Goal: Task Accomplishment & Management: Complete application form

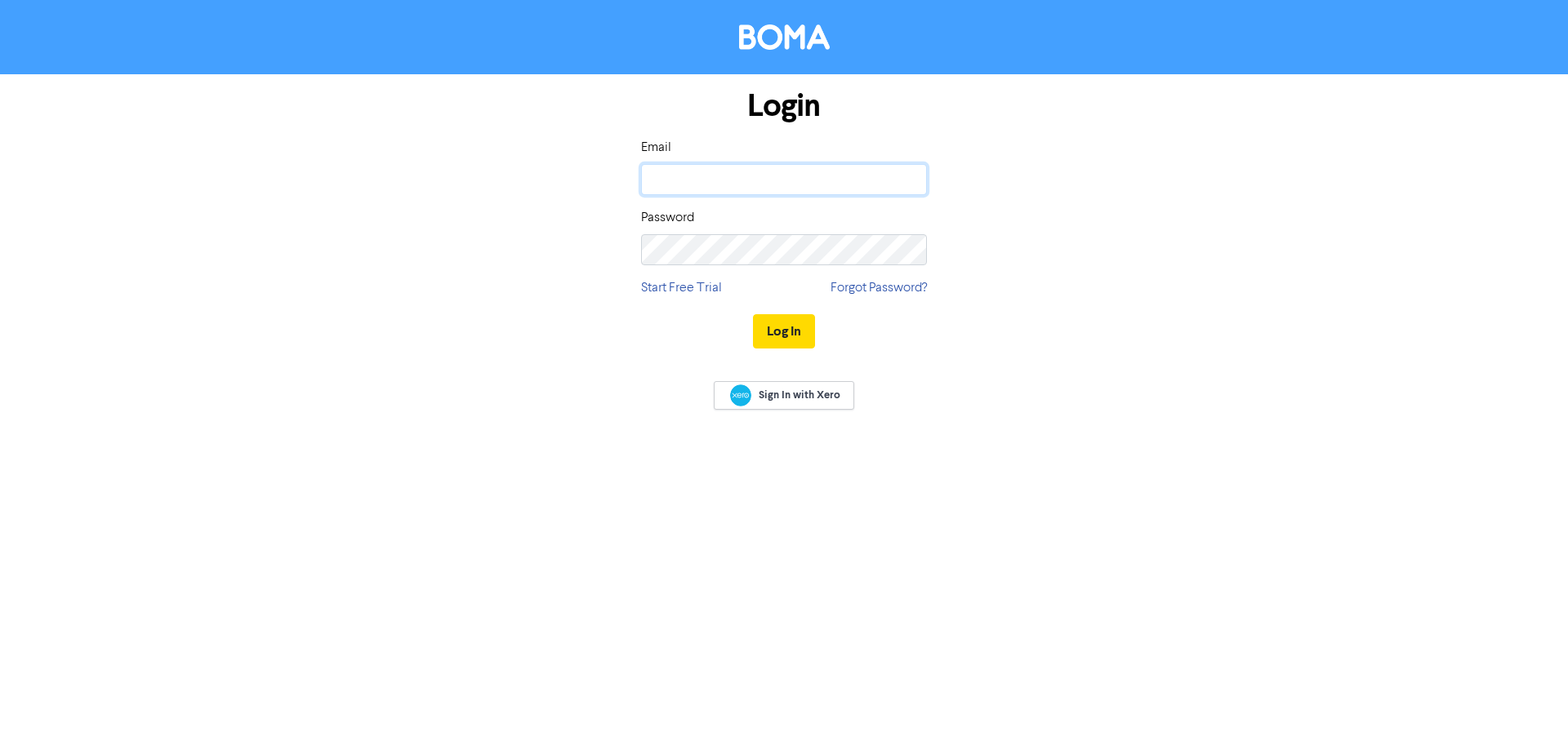
click at [832, 188] on input "email" at bounding box center [784, 179] width 286 height 31
type input "[PERSON_NAME][EMAIL_ADDRESS][DOMAIN_NAME]"
click at [753, 314] on button "Log In" at bounding box center [784, 331] width 62 height 34
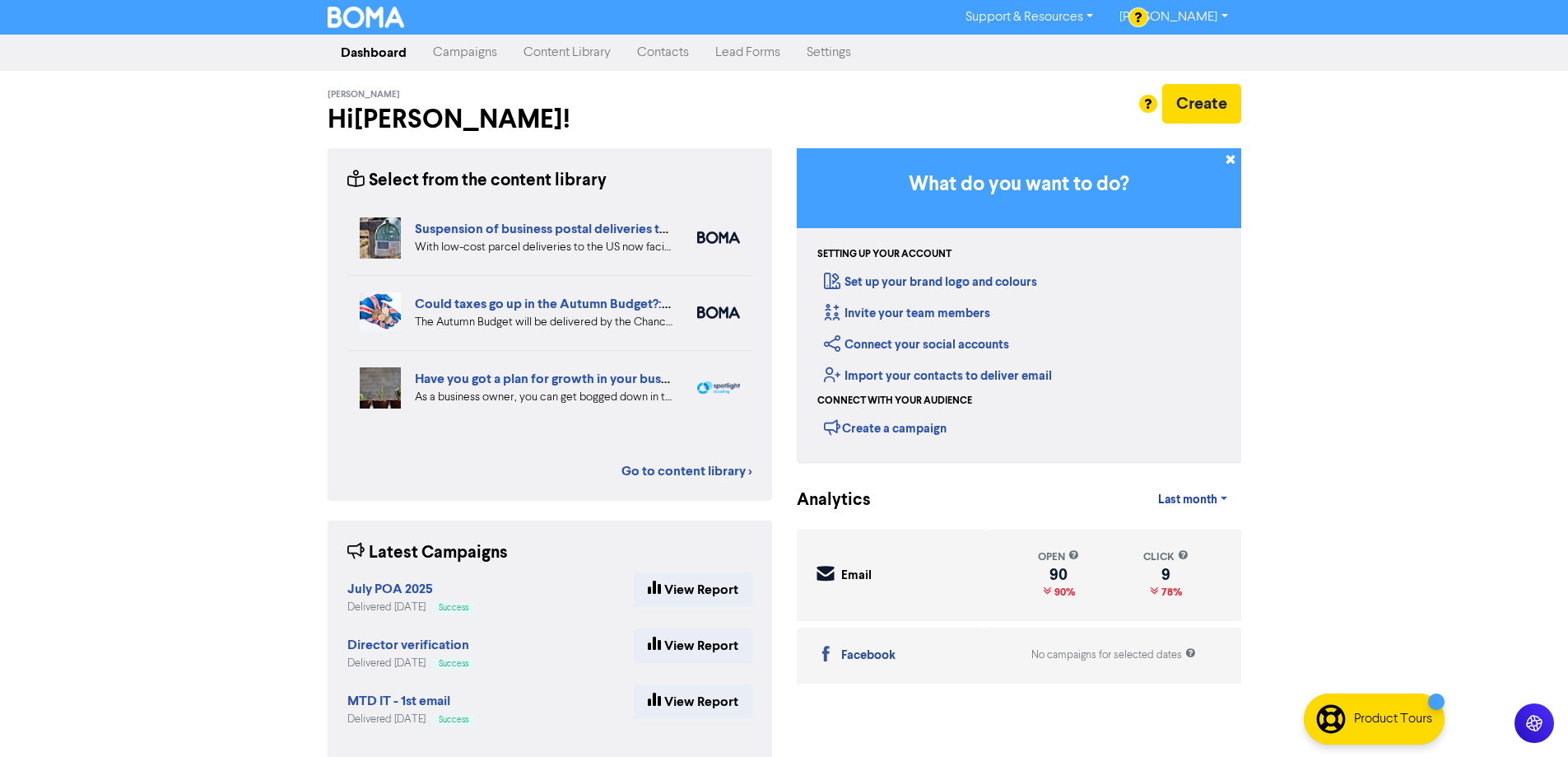
click at [644, 59] on link "Contacts" at bounding box center [663, 53] width 78 height 33
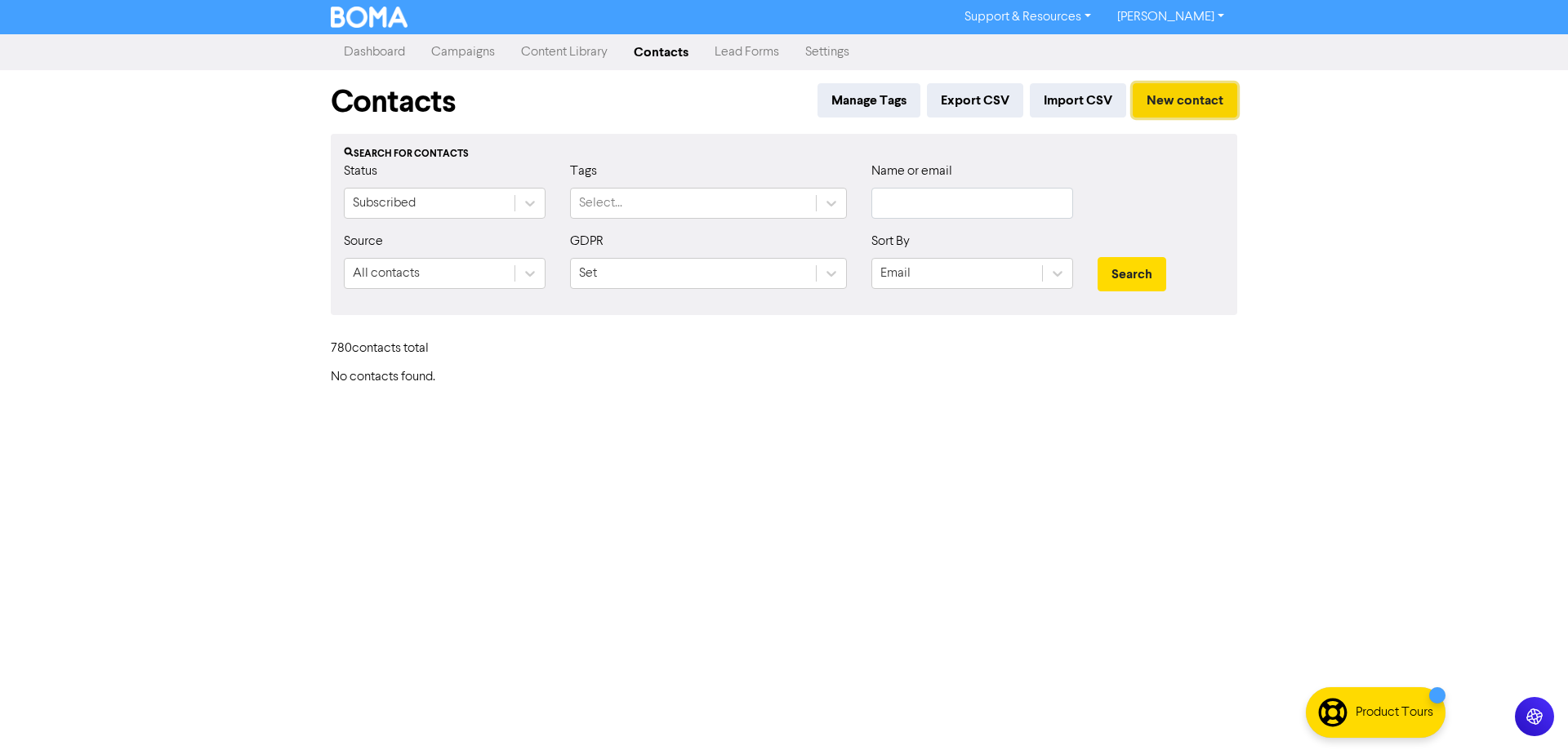
click at [1220, 96] on button "New contact" at bounding box center [1185, 100] width 105 height 34
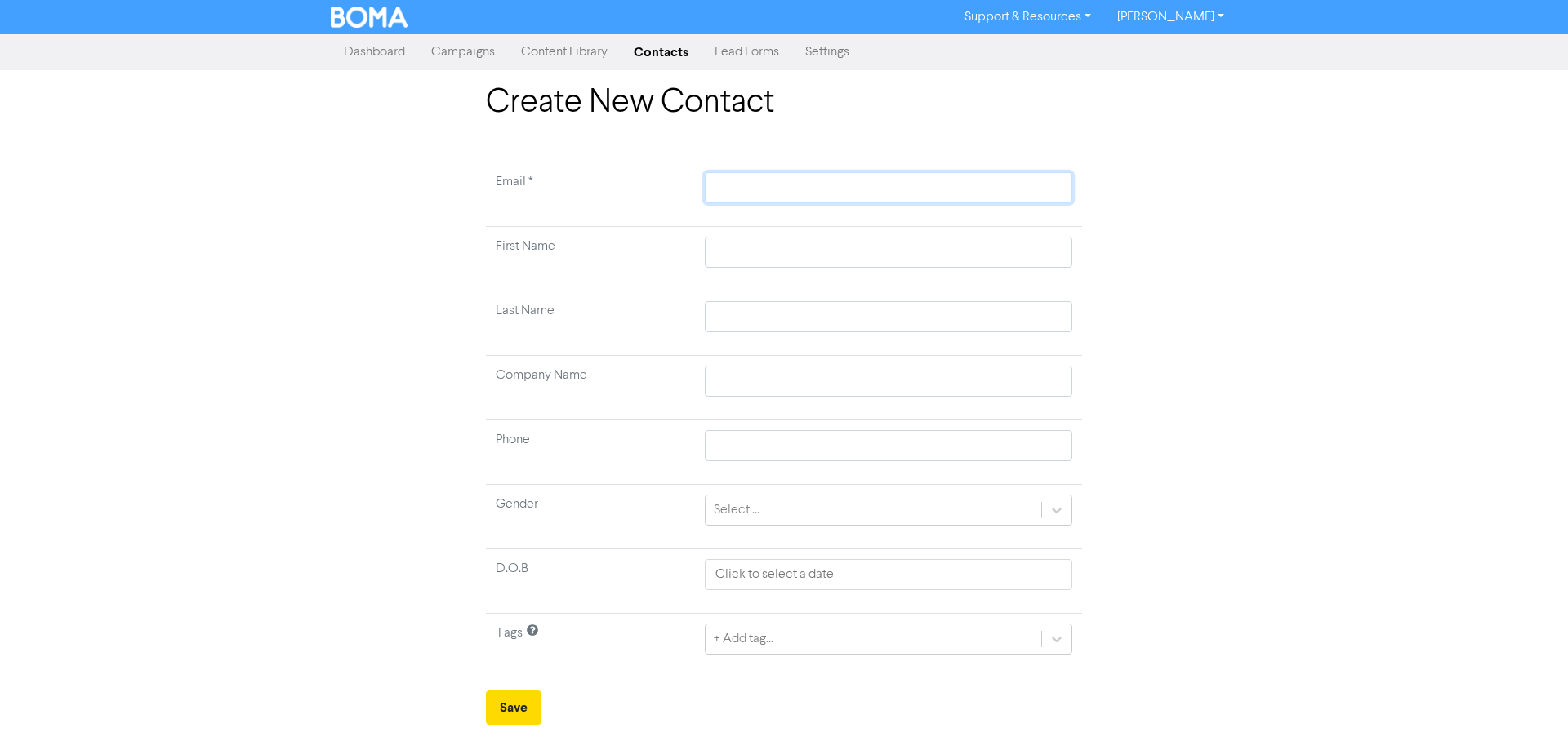
click at [722, 186] on input "text" at bounding box center [888, 188] width 368 height 31
paste input "[PERSON_NAME][EMAIL_ADDRESS][DOMAIN_NAME]"
type input "[PERSON_NAME][EMAIL_ADDRESS][DOMAIN_NAME]"
click at [732, 231] on td at bounding box center [888, 259] width 387 height 64
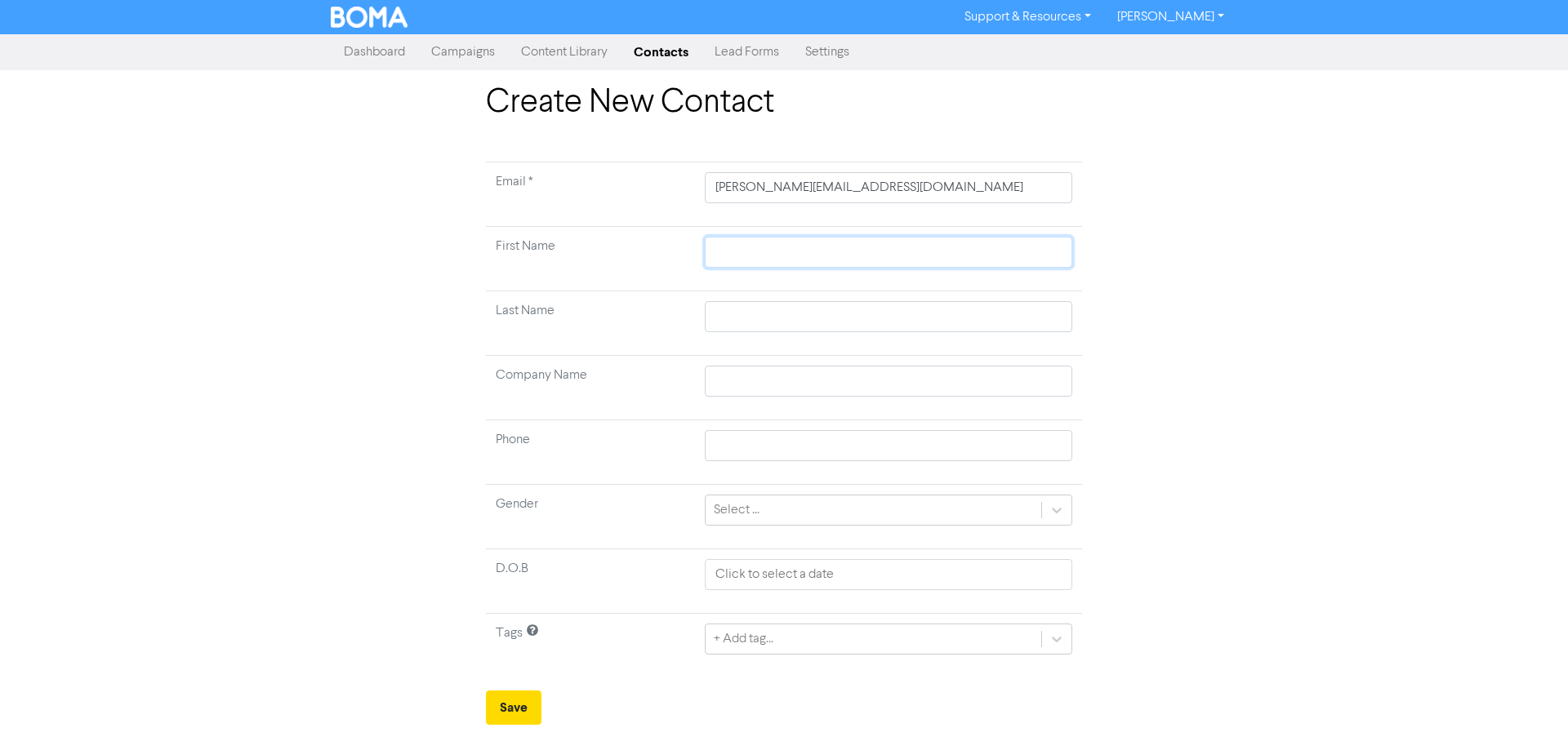
click at [737, 256] on input "text" at bounding box center [888, 252] width 368 height 31
type input "s"
type input "sh"
type input "sha"
type input "[PERSON_NAME]"
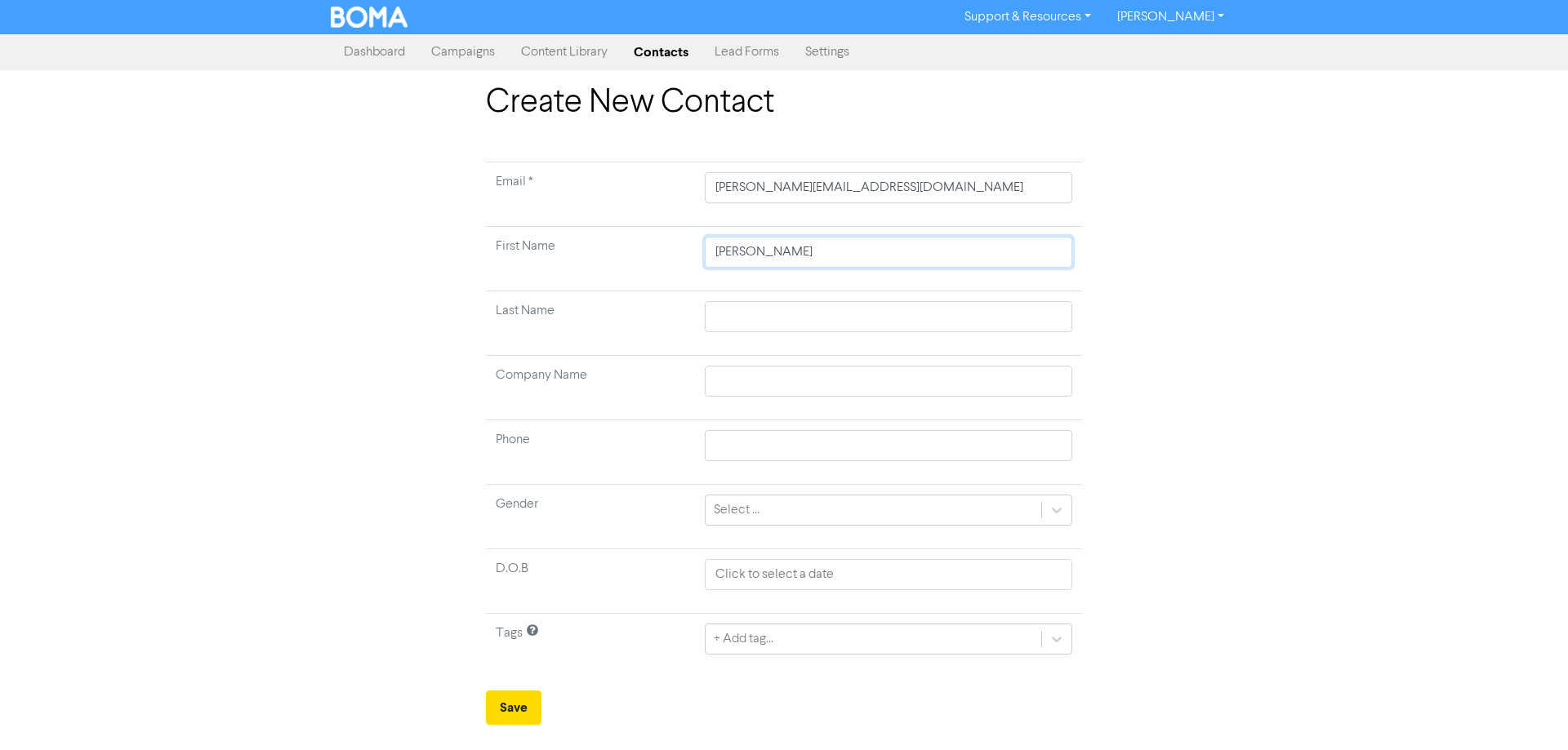
type input "[PERSON_NAME]"
type input "W"
type input "Wi"
type input "Wil"
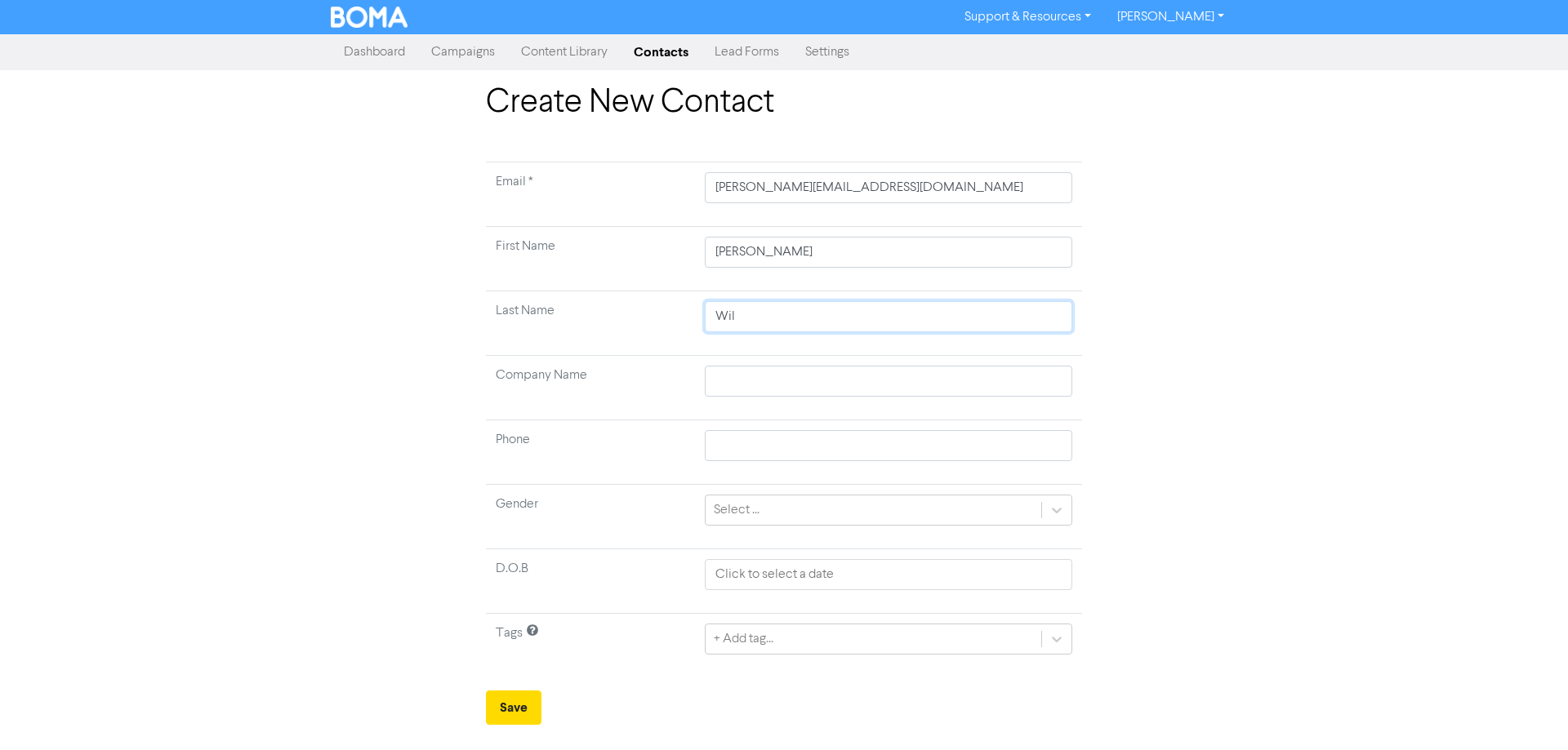
type input "Will"
type input "[PERSON_NAME]"
type input "Willama"
type input "[PERSON_NAME]"
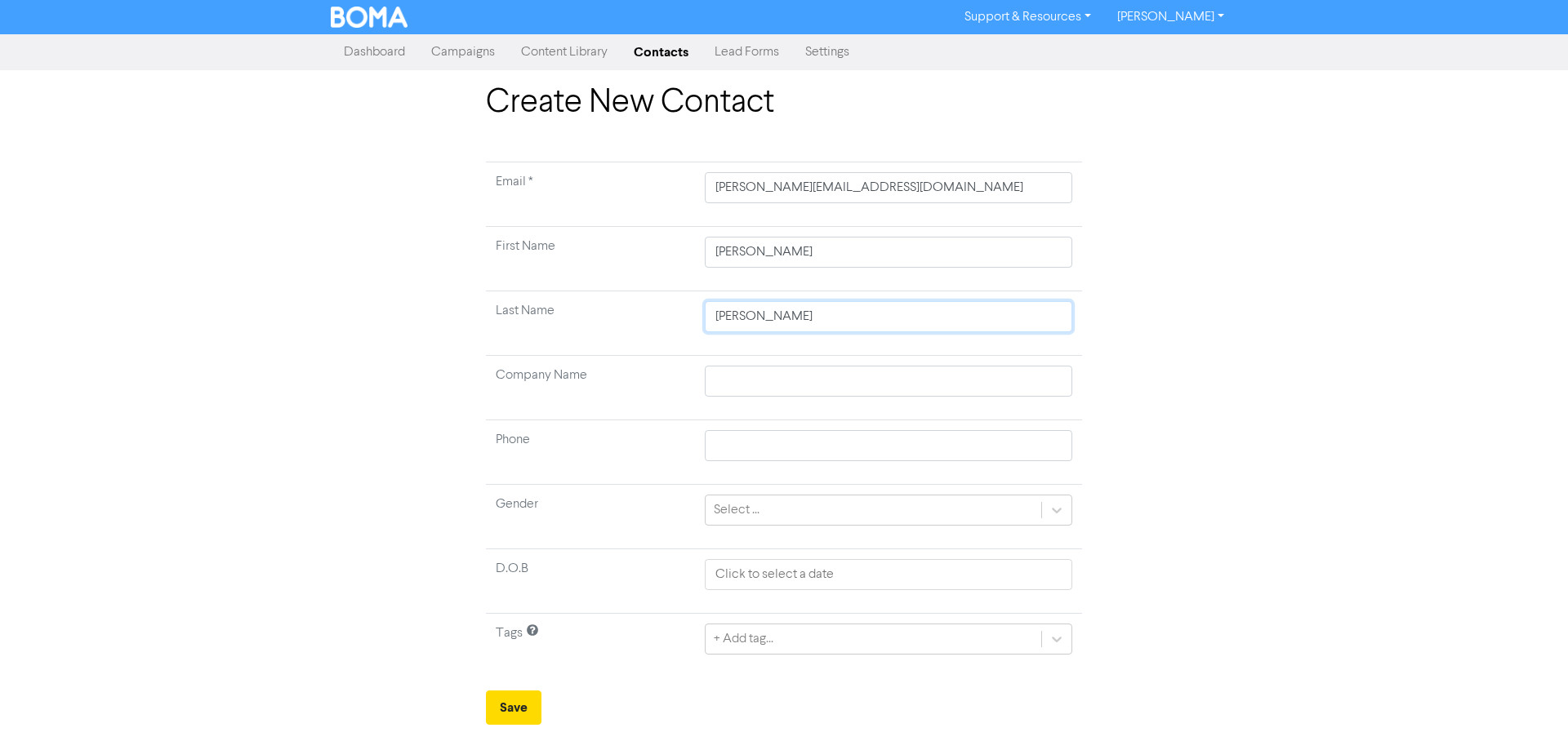
type input "[PERSON_NAME]"
type input "Will"
type input "[PERSON_NAME]"
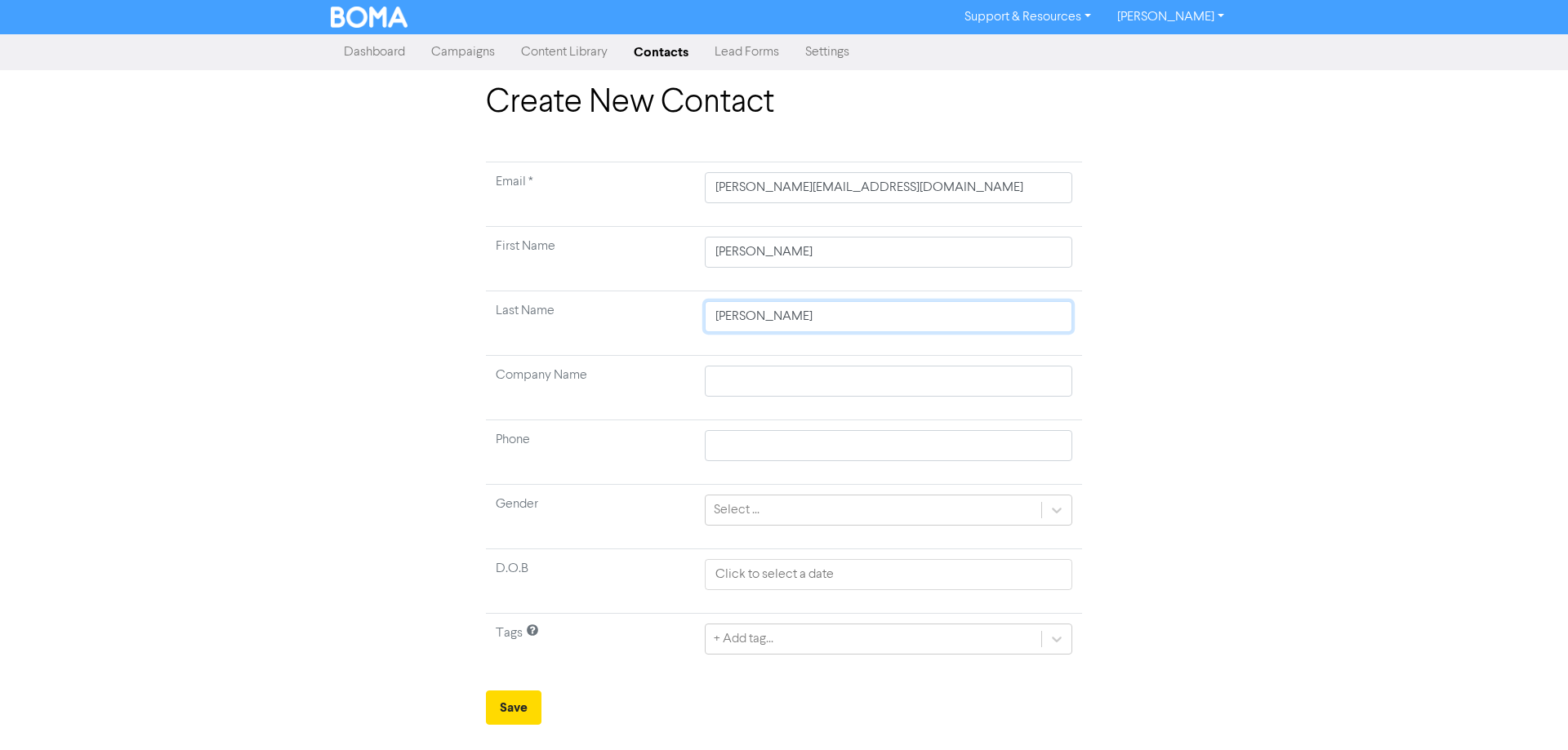
type input "[PERSON_NAME]"
click at [516, 711] on button "Save" at bounding box center [513, 707] width 55 height 34
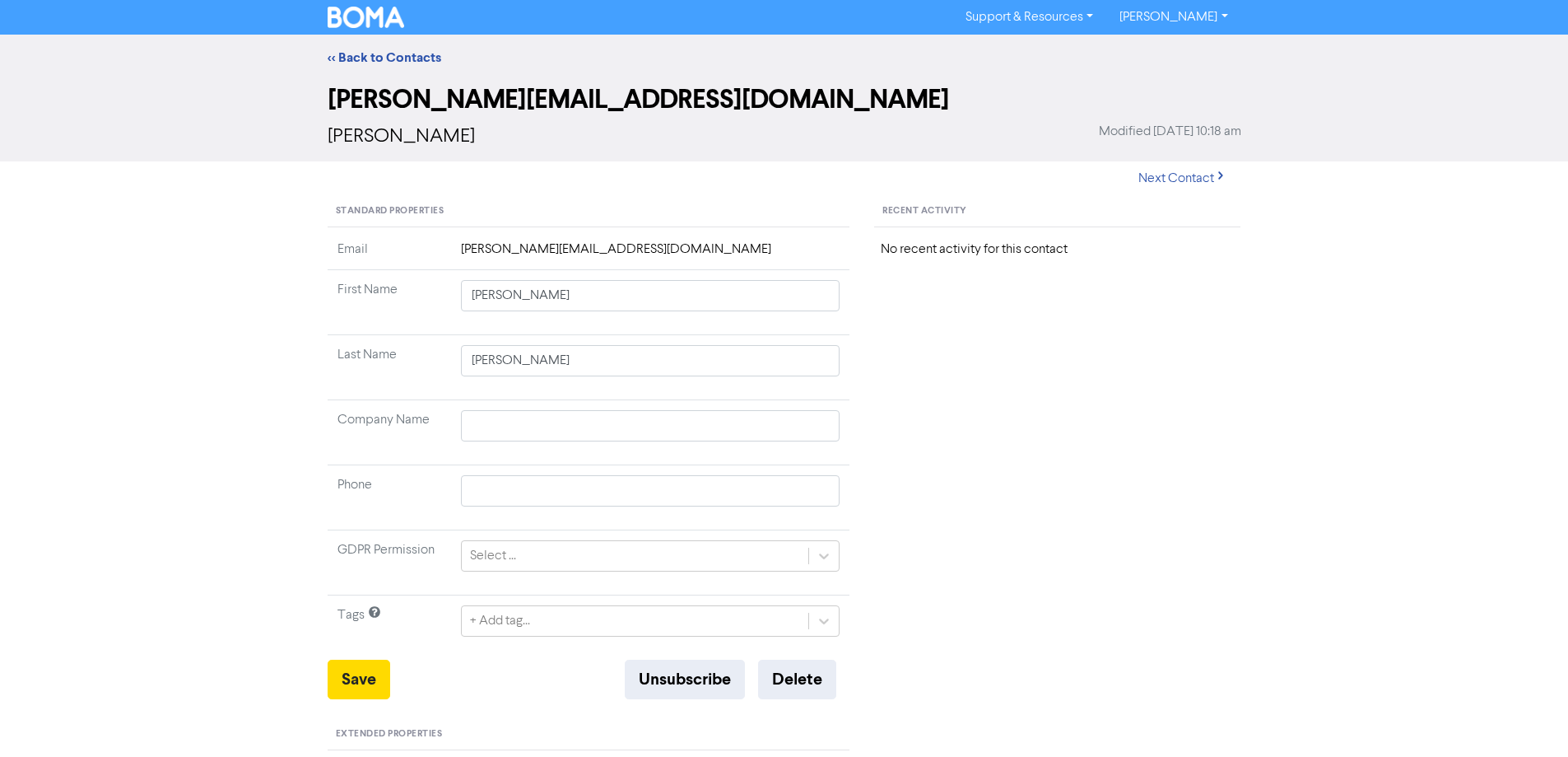
click at [363, 47] on div "<< Back to Contacts" at bounding box center [784, 57] width 938 height 19
click at [367, 69] on div "<< Back to Contacts" at bounding box center [784, 58] width 1568 height 46
click at [367, 62] on link "<< Back to Contacts" at bounding box center [384, 58] width 114 height 17
